Goal: Task Accomplishment & Management: Complete application form

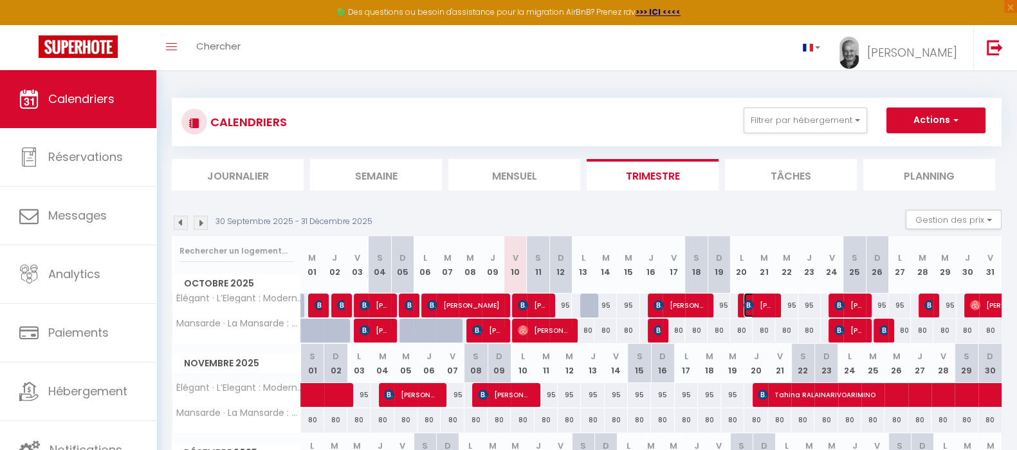
click at [768, 303] on span "[PERSON_NAME]" at bounding box center [759, 305] width 30 height 24
select select "OK"
select select "0"
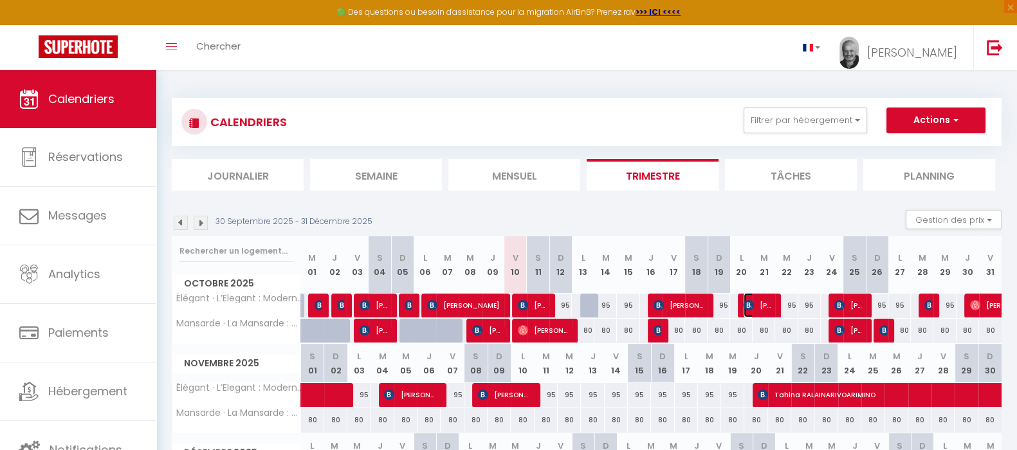
select select "1"
select select
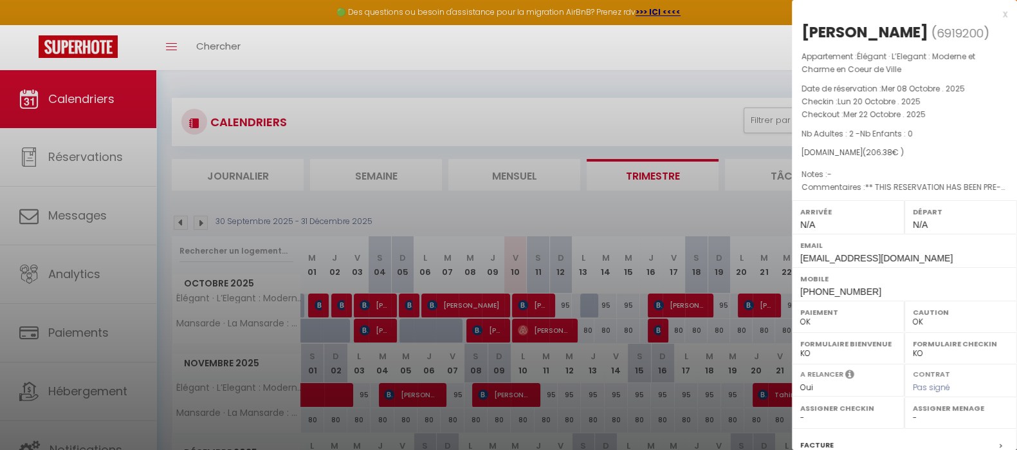
click at [768, 303] on div at bounding box center [508, 225] width 1017 height 450
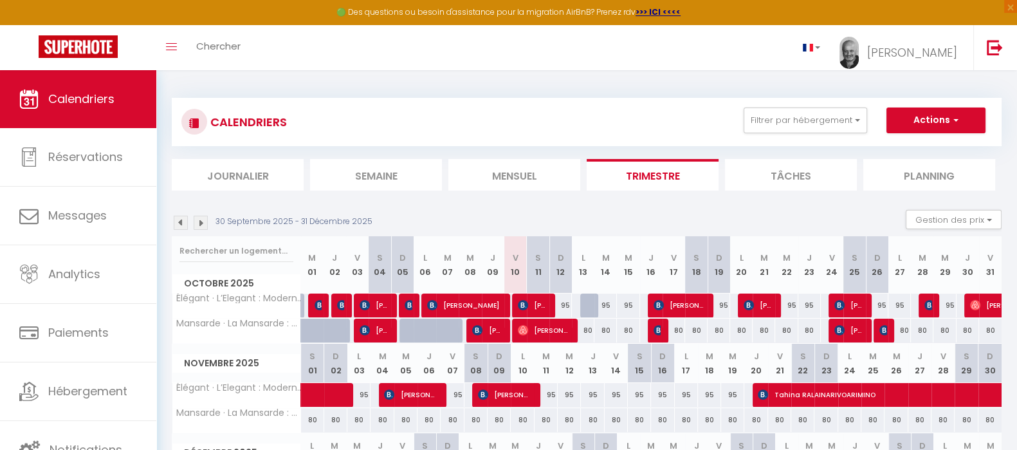
click at [590, 304] on div at bounding box center [591, 305] width 23 height 24
type input "95"
type input "Lun 13 Octobre 2025"
type input "[DATE]"
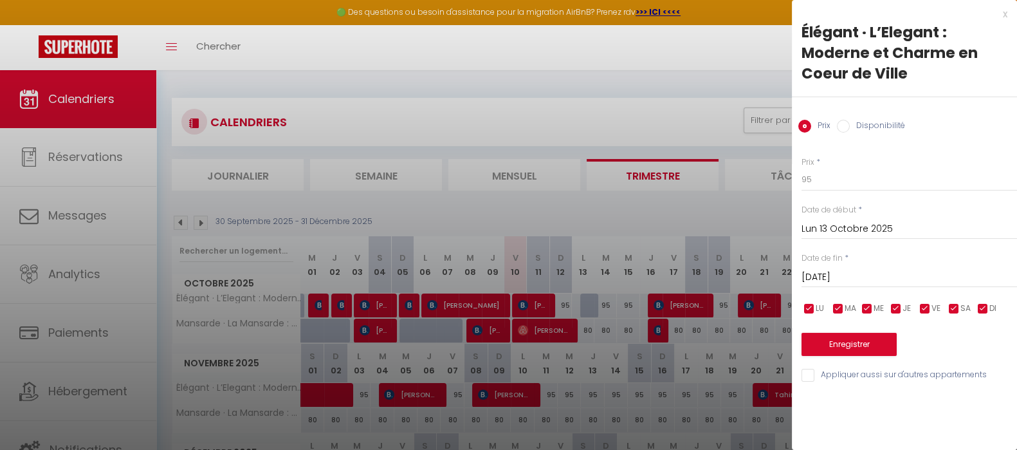
click at [876, 121] on label "Disponibilité" at bounding box center [877, 127] width 55 height 14
click at [850, 121] on input "Disponibilité" at bounding box center [843, 126] width 13 height 13
radio input "true"
radio input "false"
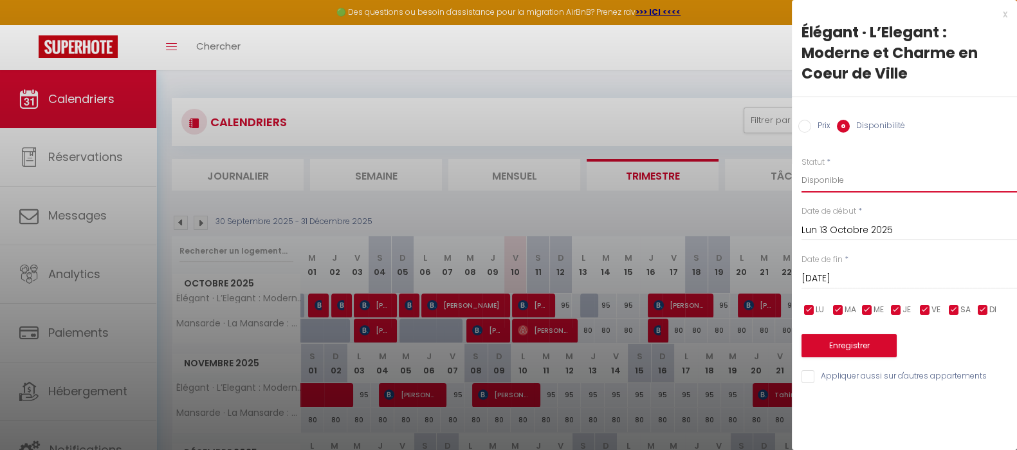
click at [831, 182] on select "Disponible Indisponible" at bounding box center [910, 180] width 216 height 24
click at [802, 168] on select "Disponible Indisponible" at bounding box center [910, 180] width 216 height 24
click at [853, 348] on button "Enregistrer" at bounding box center [849, 345] width 95 height 23
type input "Dim 12 Octobre 2025"
type input "Lun 13 Octobre 2025"
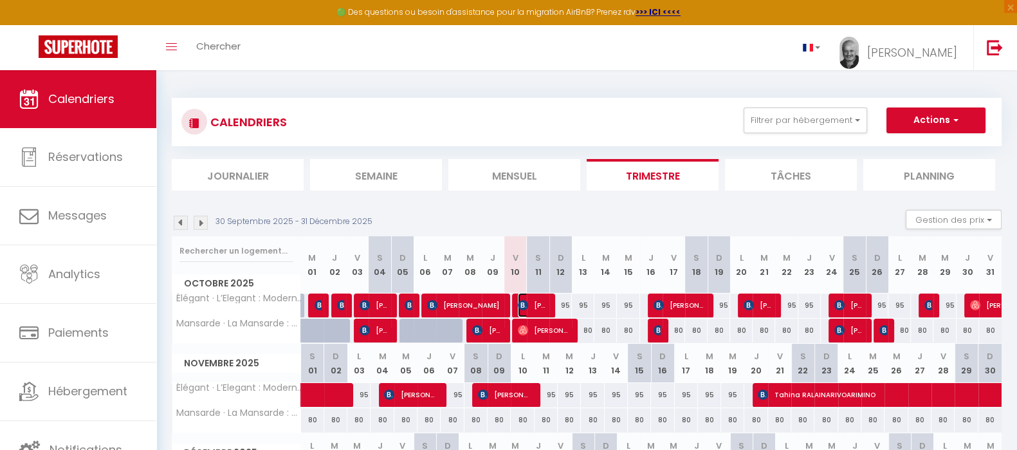
click at [537, 308] on span "[PERSON_NAME]" at bounding box center [533, 305] width 30 height 24
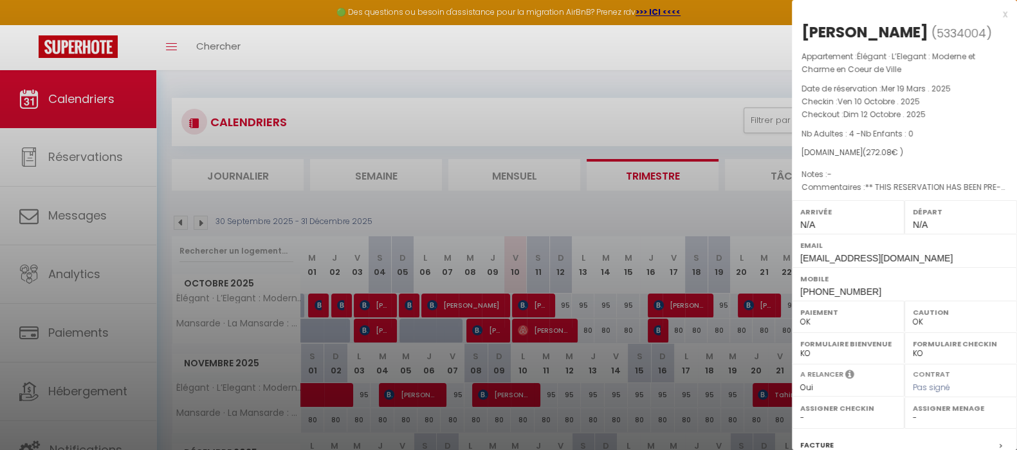
click at [535, 305] on div at bounding box center [508, 225] width 1017 height 450
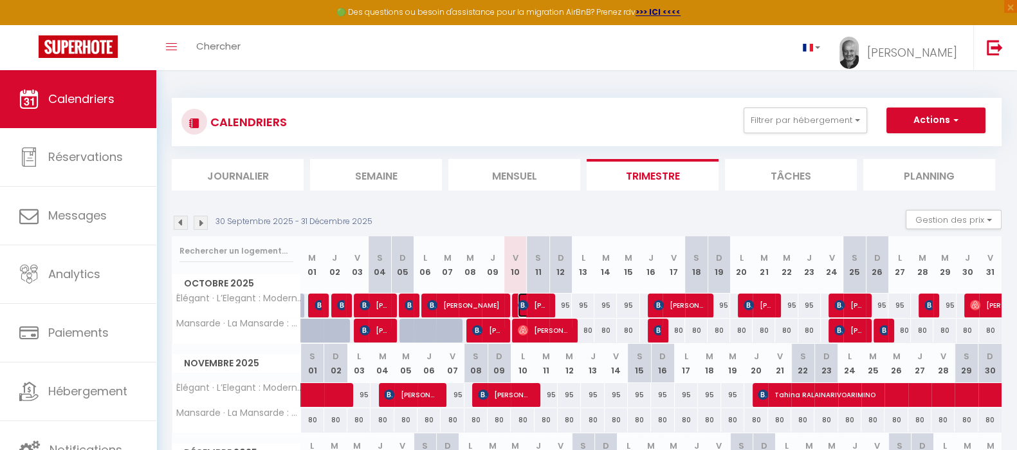
click at [535, 305] on span "[PERSON_NAME]" at bounding box center [533, 305] width 30 height 24
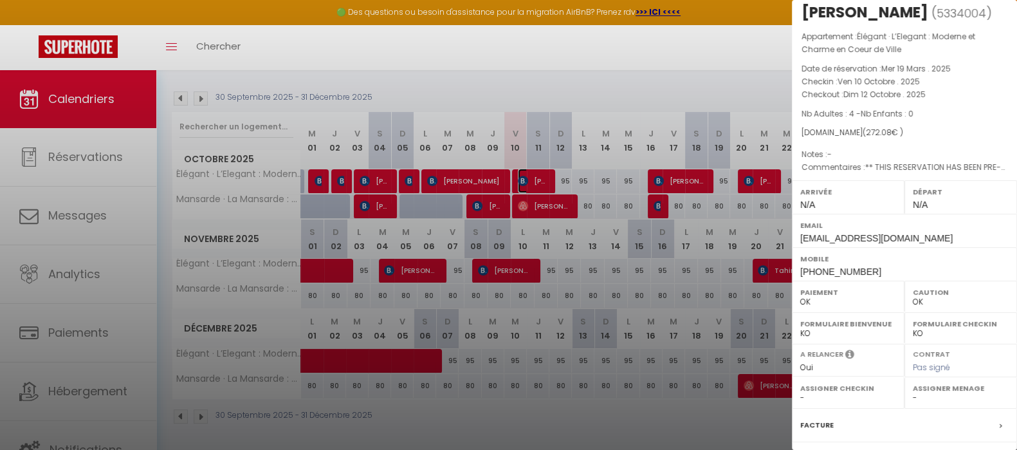
scroll to position [181, 0]
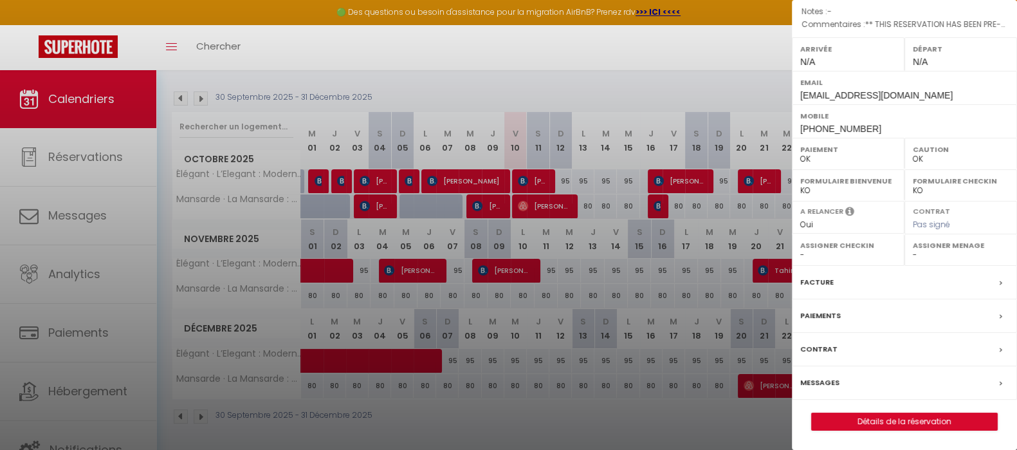
click at [535, 184] on div at bounding box center [508, 225] width 1017 height 450
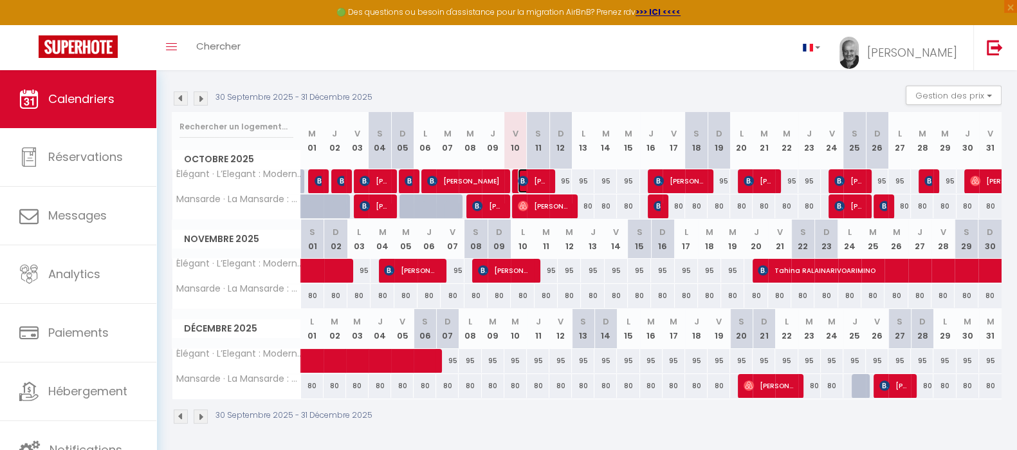
click at [535, 184] on span "[PERSON_NAME]" at bounding box center [533, 181] width 30 height 24
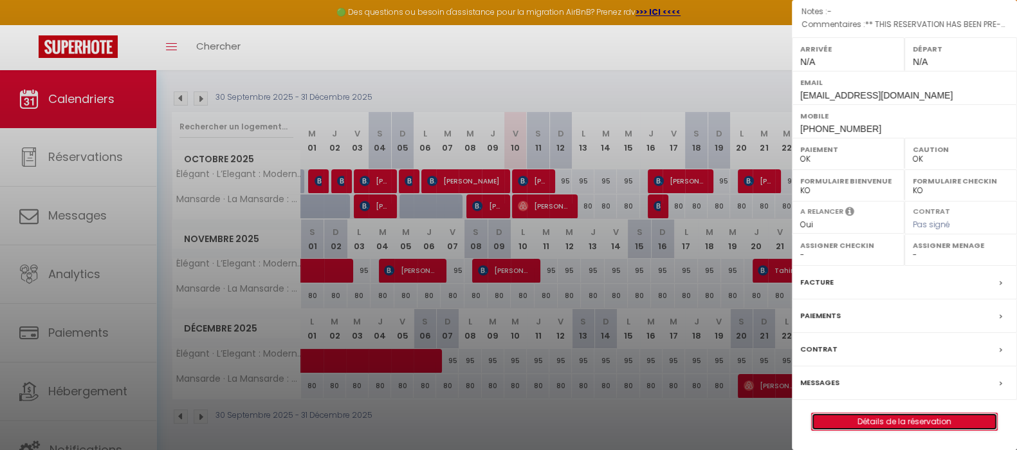
click at [907, 419] on link "Détails de la réservation" at bounding box center [904, 421] width 185 height 17
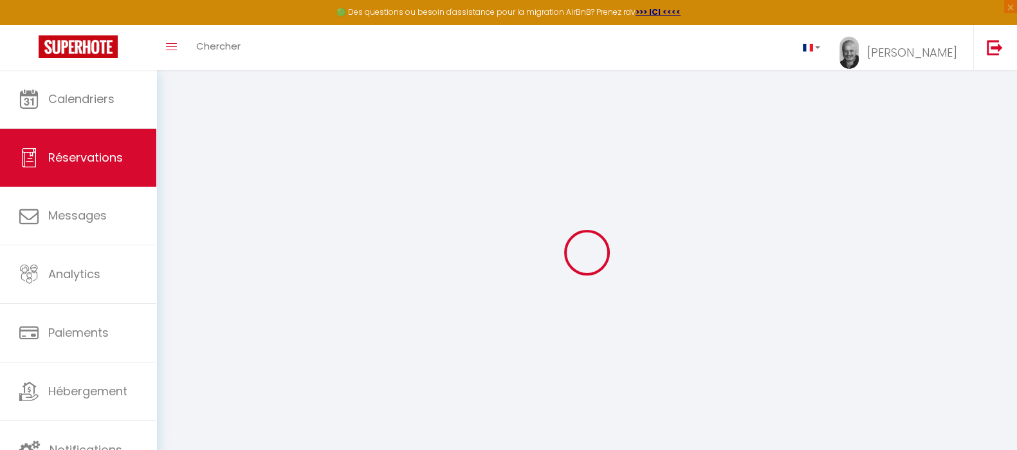
type input "[PERSON_NAME]"
type input "Kandin"
type input "[EMAIL_ADDRESS][DOMAIN_NAME]"
type input "[PHONE_NUMBER]"
type input "[STREET_ADDRESS][PERSON_NAME]"
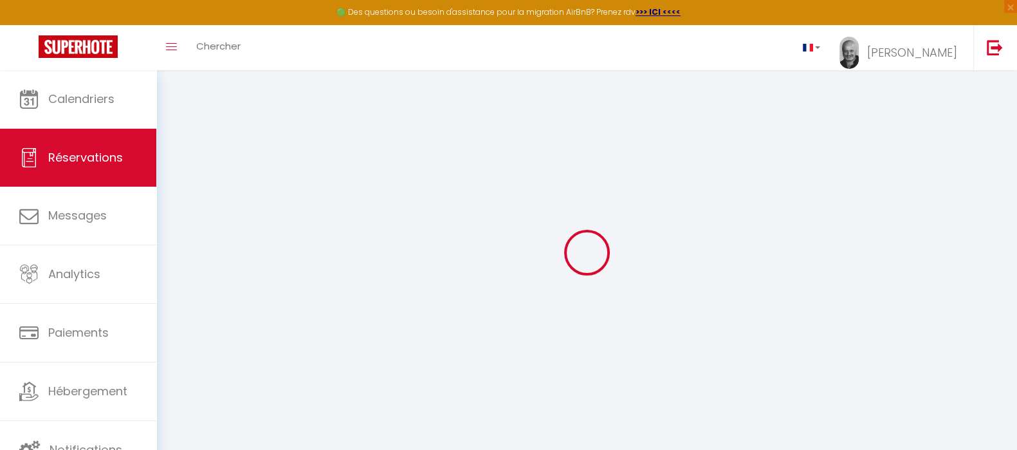
type input "Annecy."
select select "FR"
type input "45.36"
type input "3.81"
select select "43427"
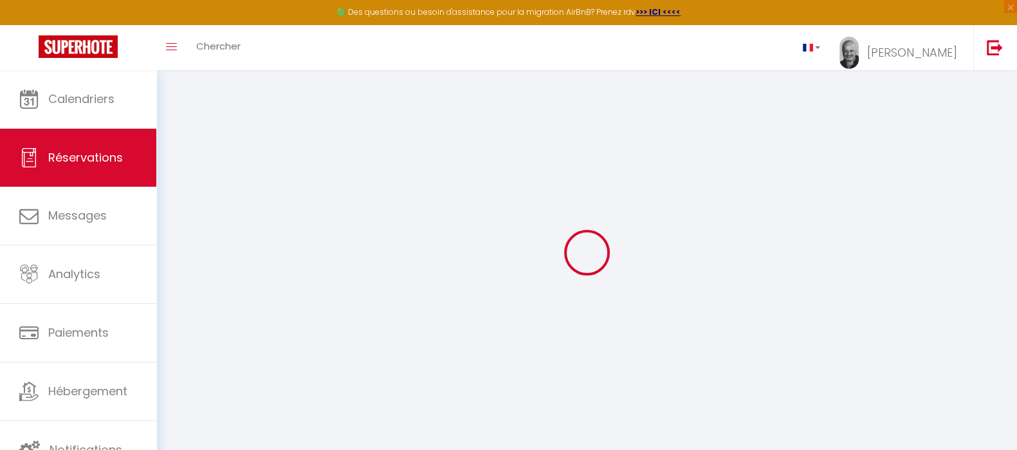
select select "1"
select select
type input "4"
select select "12"
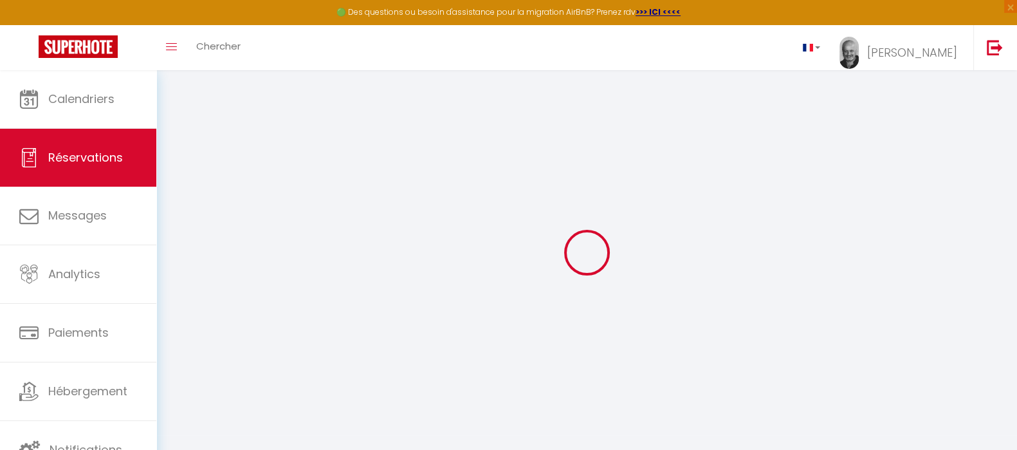
select select "15"
type input "227.8"
checkbox input "false"
select select "2"
type input "0"
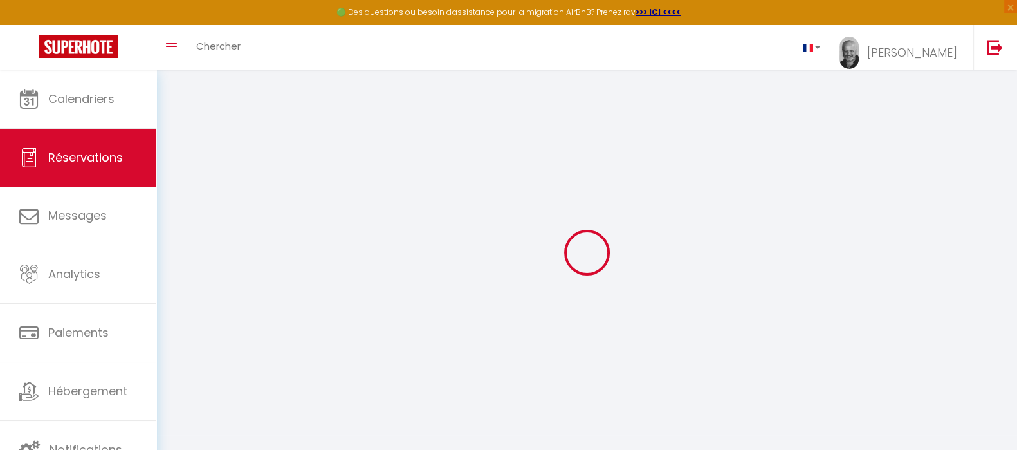
type input "0"
select select
checkbox input "false"
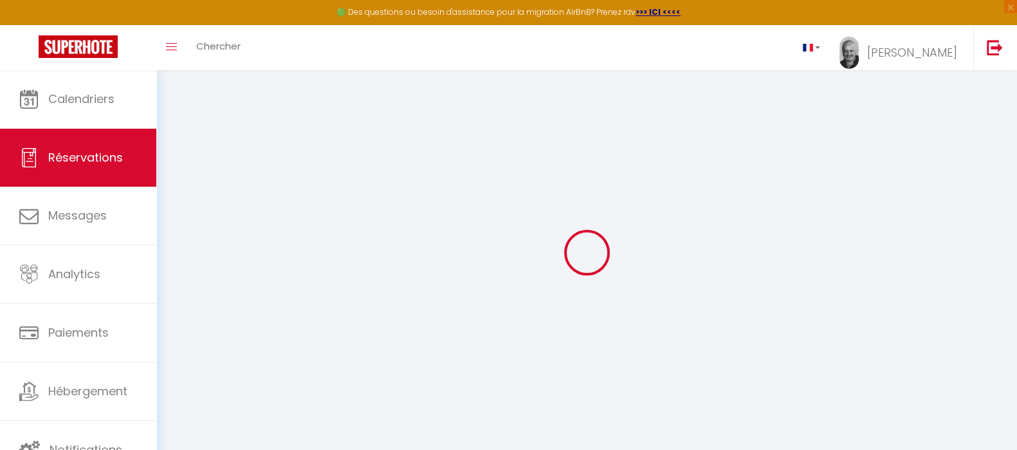
select select
checkbox input "false"
select select
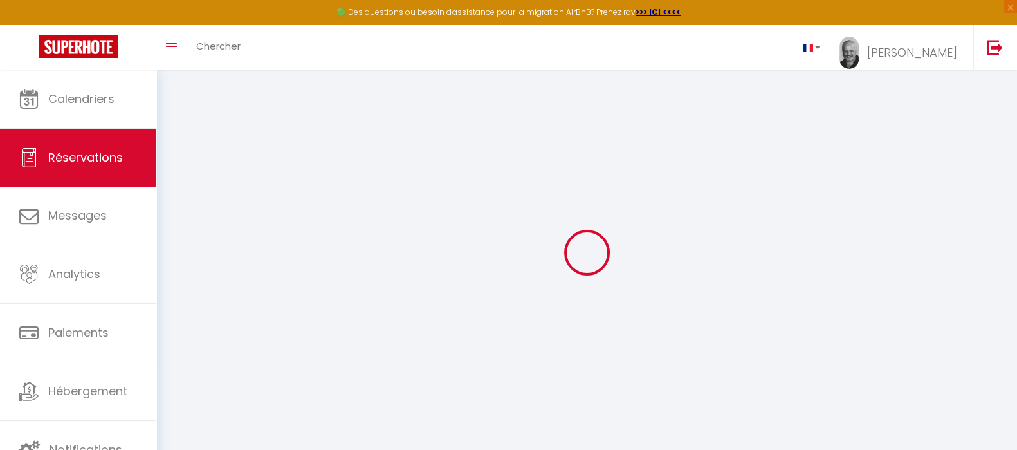
checkbox input "false"
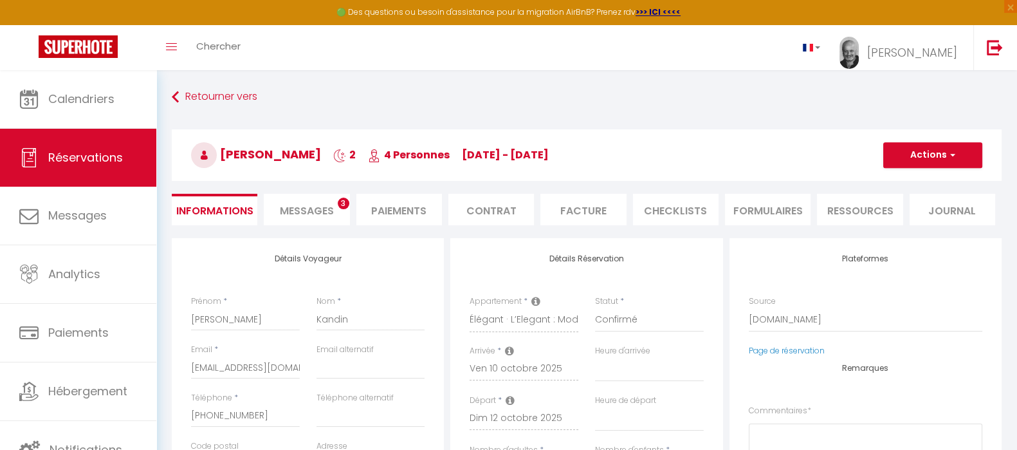
select select
checkbox input "false"
type textarea "** THIS RESERVATION HAS BEEN PRE-PAID ** BOOKING NOTE : Payment charge is EUR 3…"
type input "39"
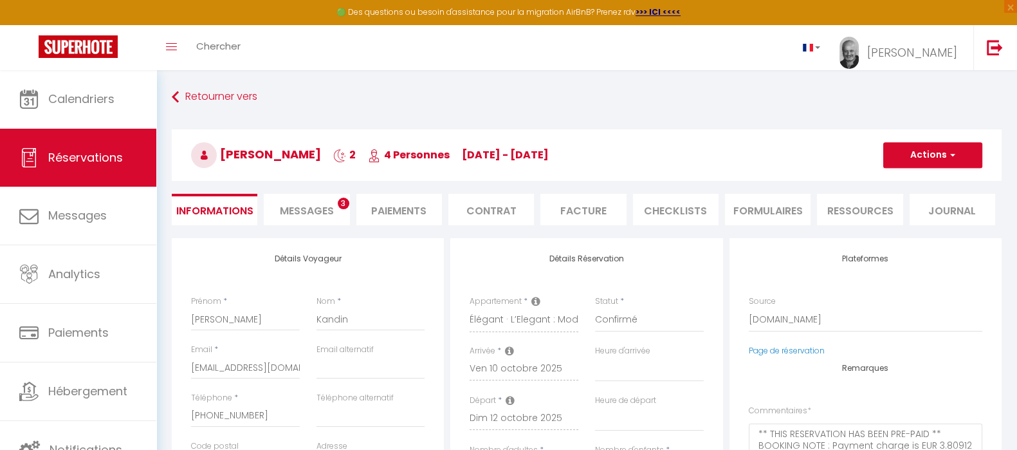
type input "5.28"
select select
checkbox input "false"
select select
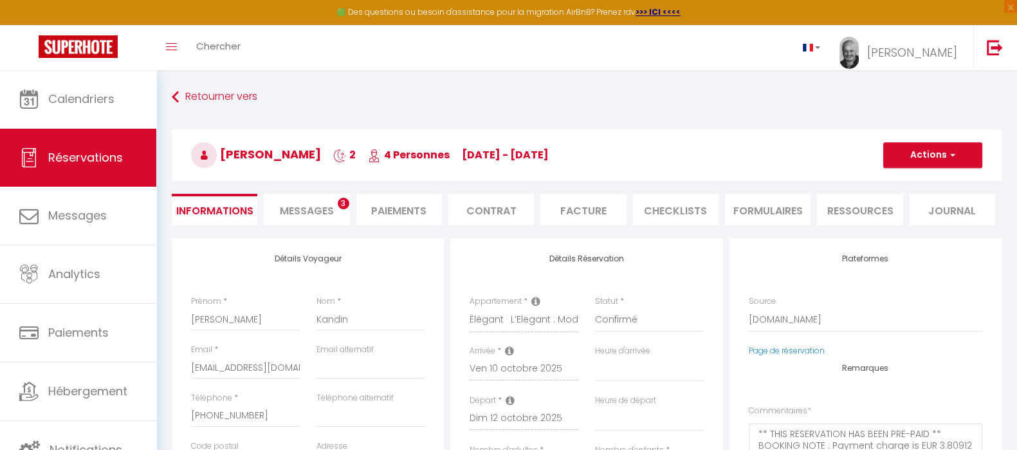
select select
click at [309, 204] on span "Messages" at bounding box center [307, 210] width 54 height 15
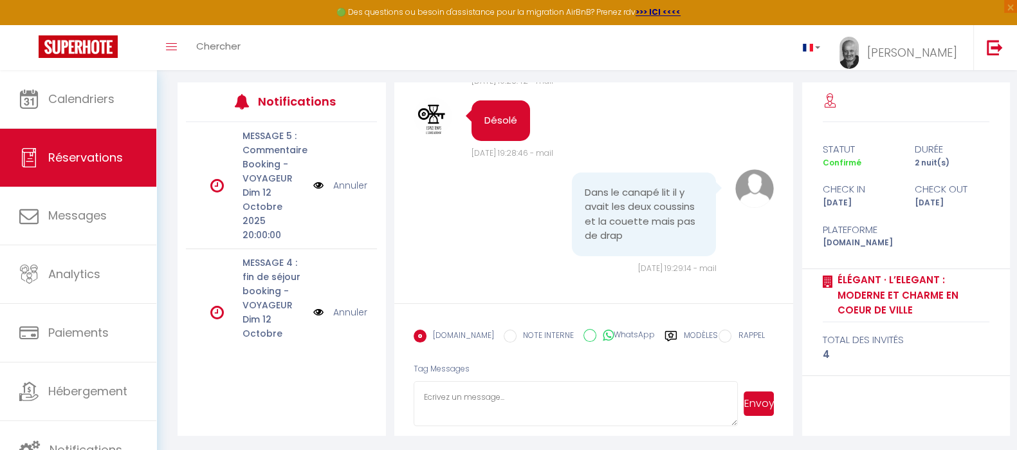
scroll to position [5985, 0]
